Goal: Task Accomplishment & Management: Complete application form

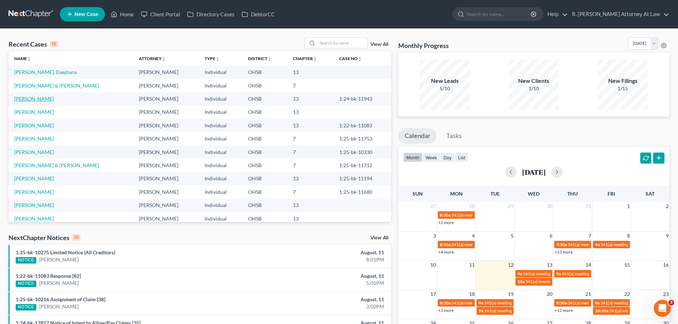
drag, startPoint x: 36, startPoint y: 96, endPoint x: 39, endPoint y: 98, distance: 3.8
click at [36, 96] on link "[PERSON_NAME]" at bounding box center [33, 99] width 39 height 6
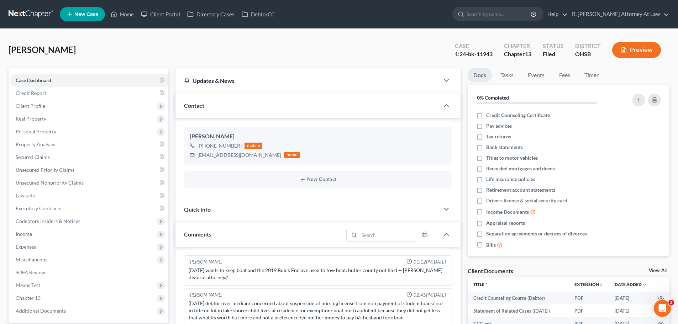
scroll to position [107, 0]
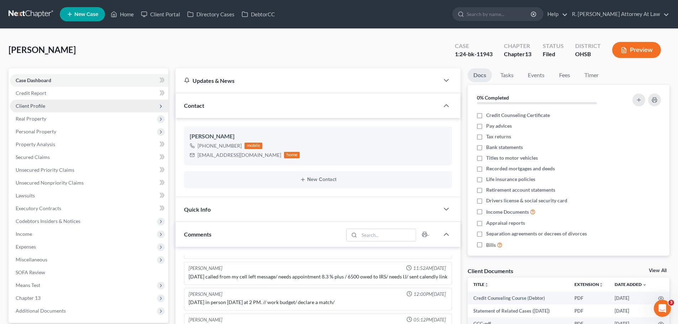
click at [39, 111] on span "Client Profile" at bounding box center [89, 106] width 158 height 13
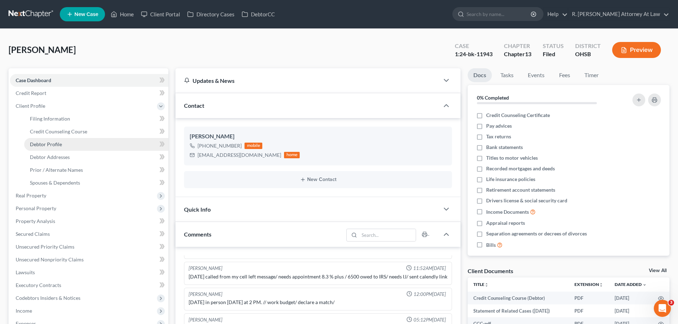
click at [53, 144] on span "Debtor Profile" at bounding box center [46, 144] width 32 height 6
select select "2"
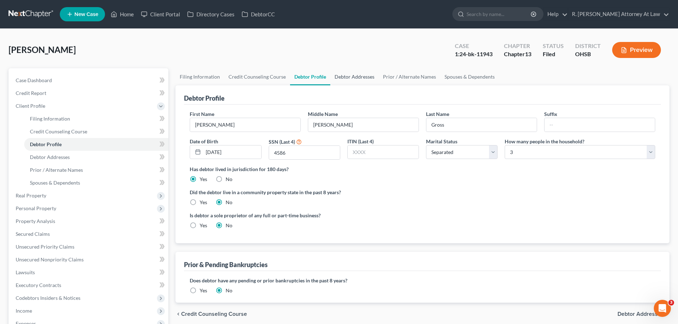
click at [335, 80] on link "Debtor Addresses" at bounding box center [354, 76] width 48 height 17
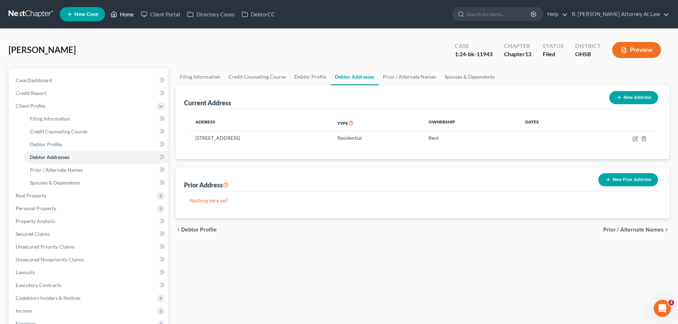
click at [130, 13] on link "Home" at bounding box center [122, 14] width 30 height 13
